Goal: Browse casually

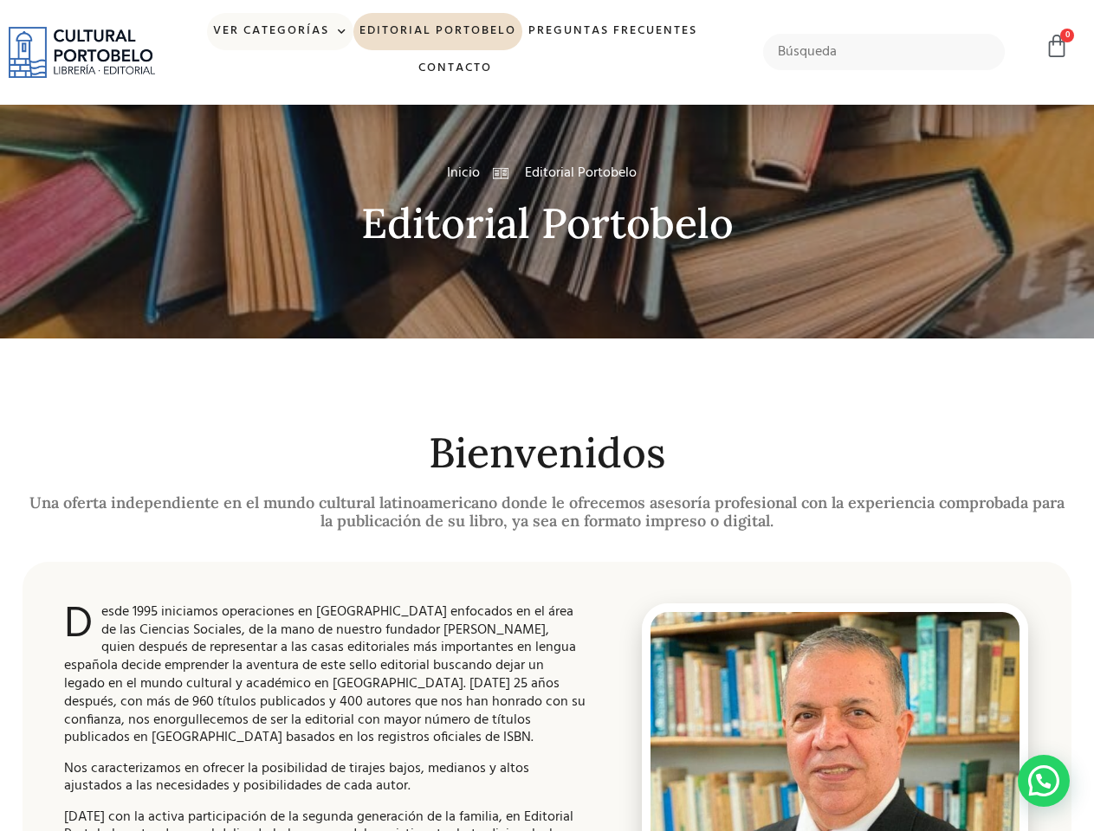
click at [280, 31] on link "Ver Categorías" at bounding box center [280, 31] width 146 height 37
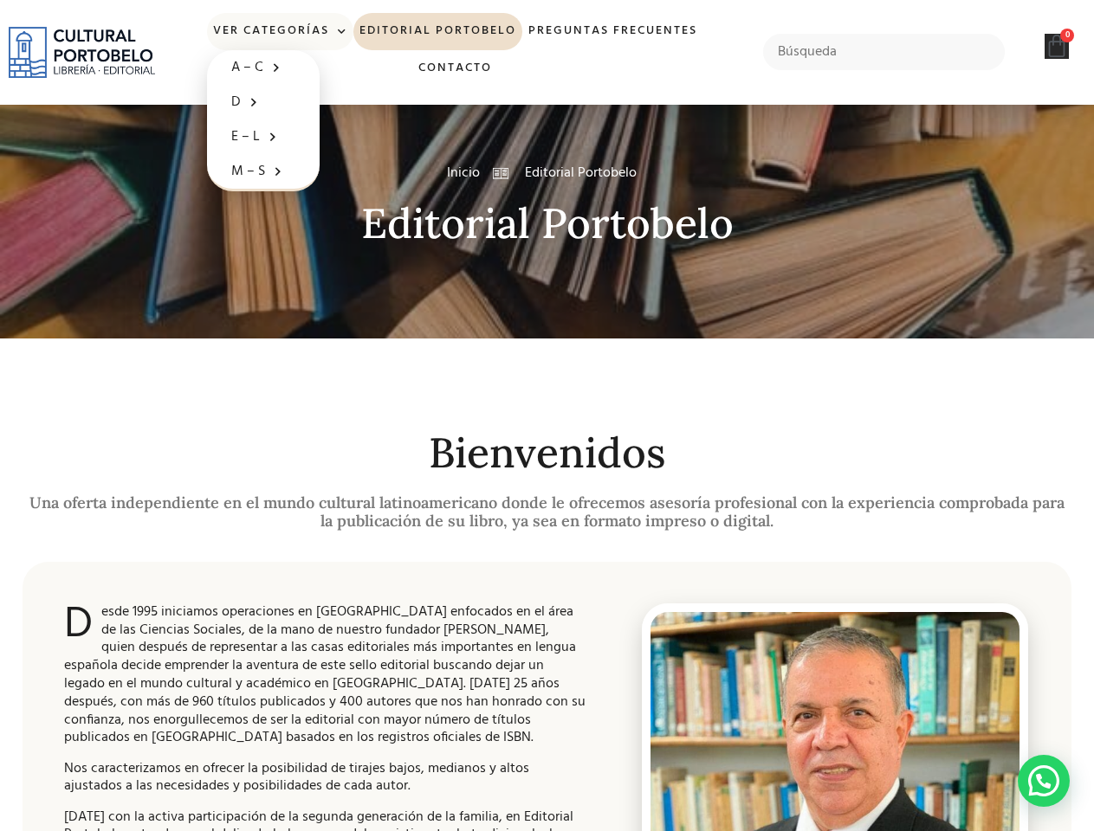
click at [1057, 46] on icon at bounding box center [1056, 46] width 24 height 24
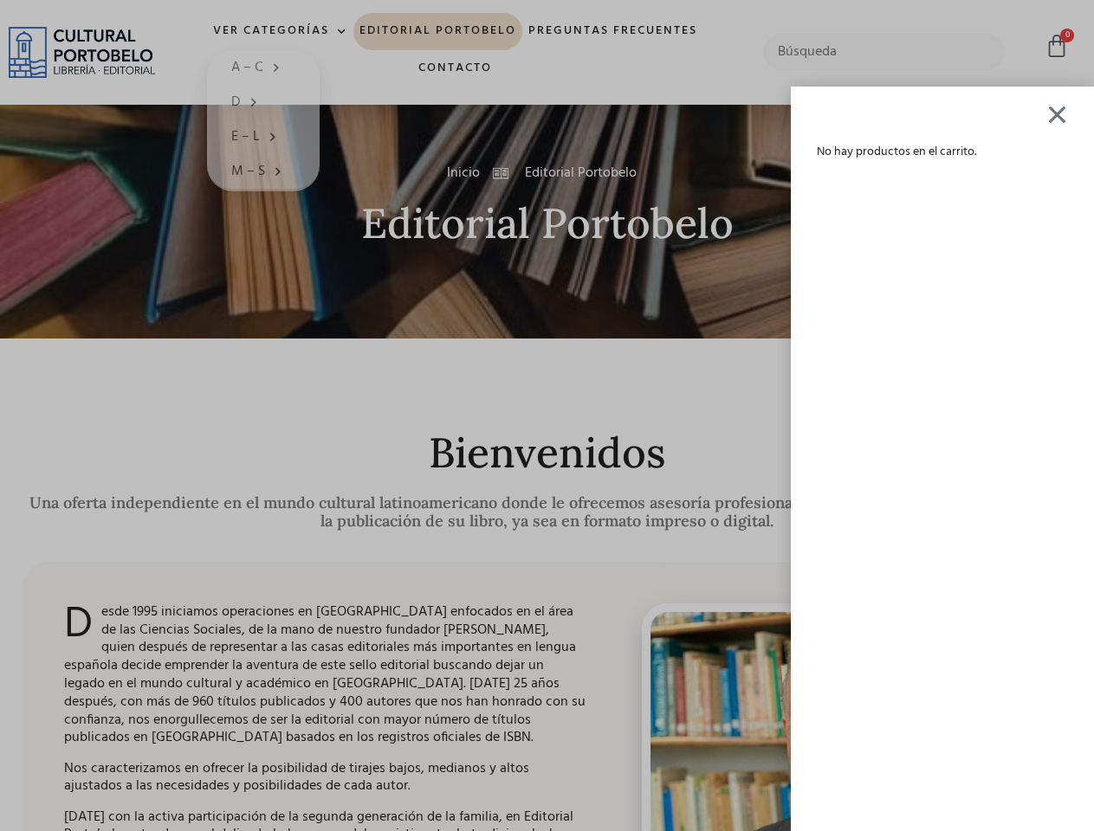
click at [1044, 781] on div "No hay productos en el carrito." at bounding box center [547, 415] width 1094 height 831
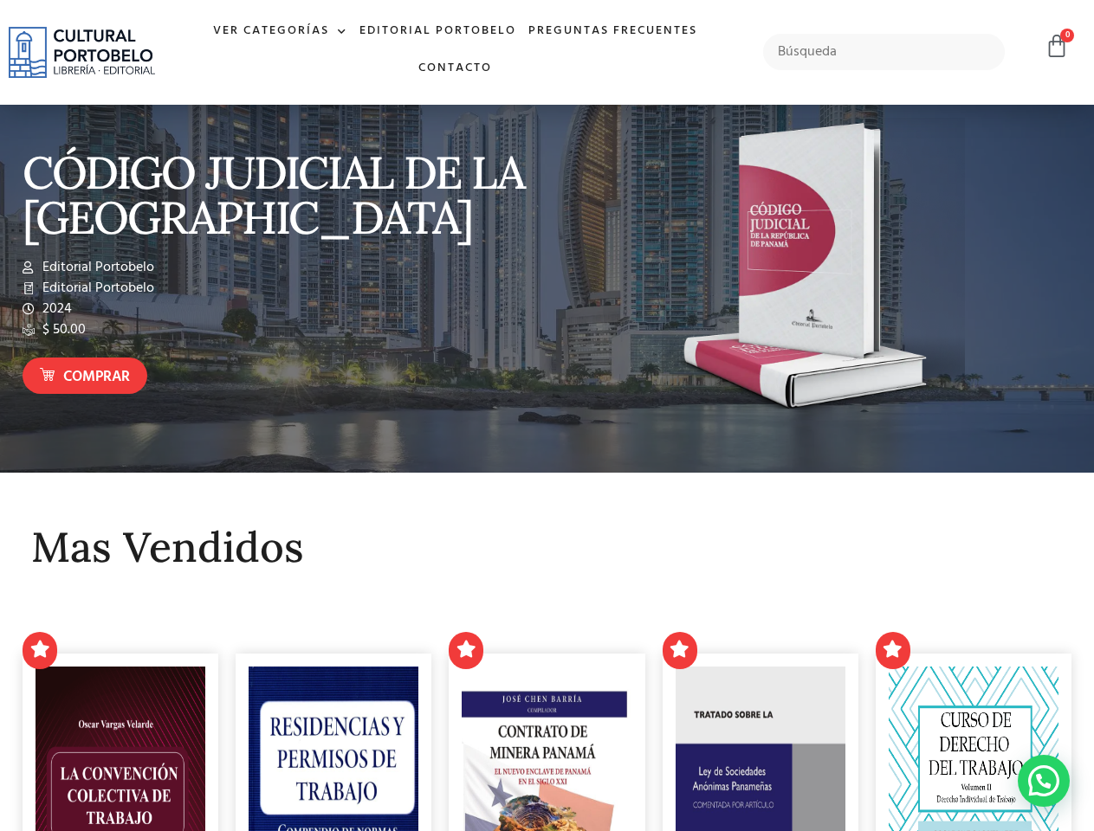
click at [547, 416] on div at bounding box center [813, 272] width 533 height 326
click at [280, 31] on link "Ver Categorías" at bounding box center [280, 31] width 146 height 37
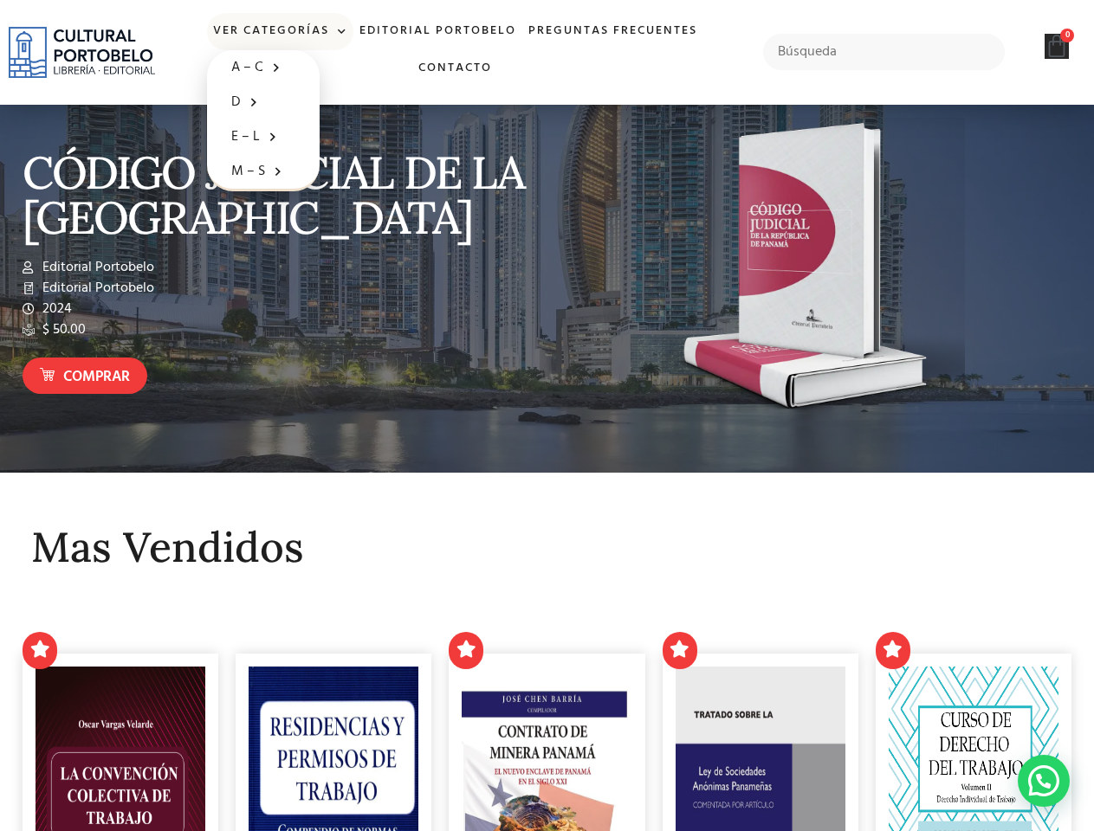
click at [1057, 46] on icon at bounding box center [1056, 46] width 24 height 24
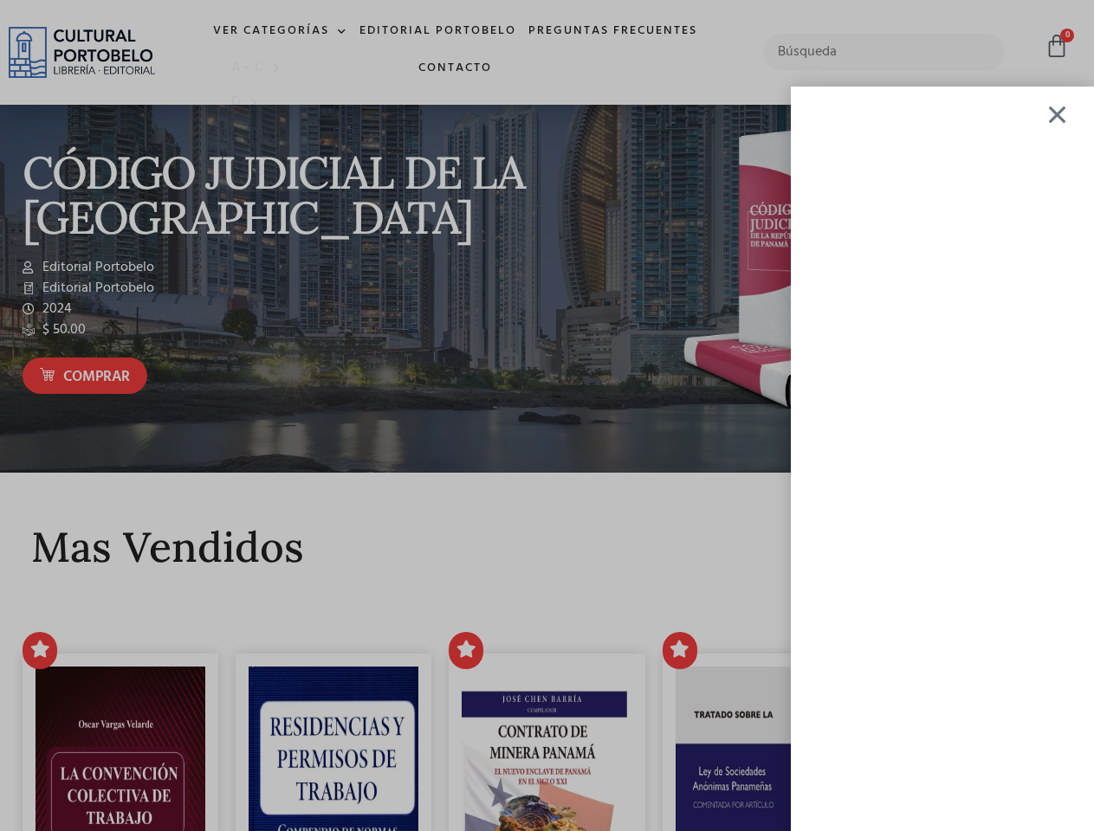
click at [1044, 781] on div at bounding box center [547, 415] width 1094 height 831
